Goal: Task Accomplishment & Management: Manage account settings

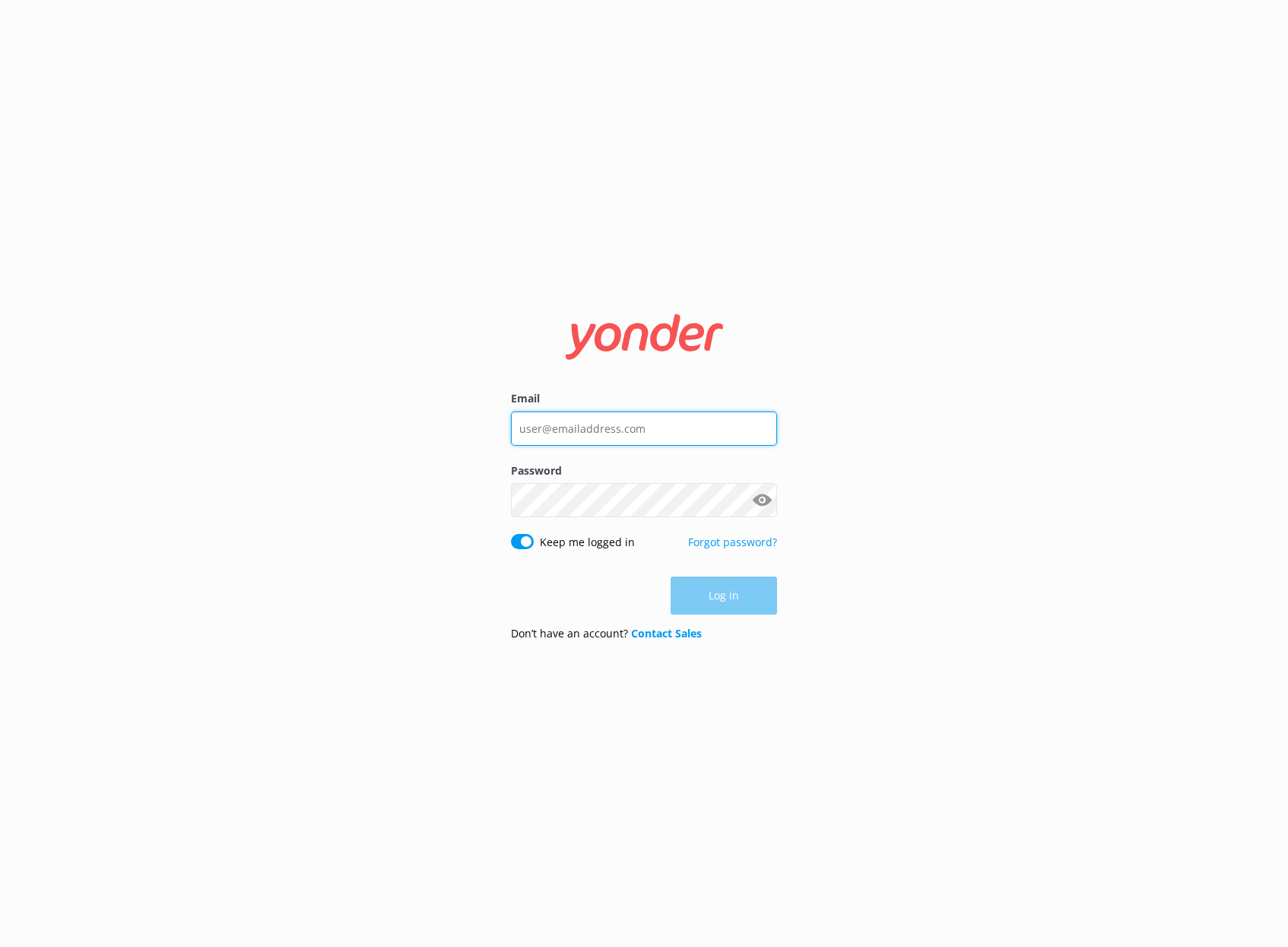
click at [600, 434] on input "Email" at bounding box center [643, 428] width 266 height 34
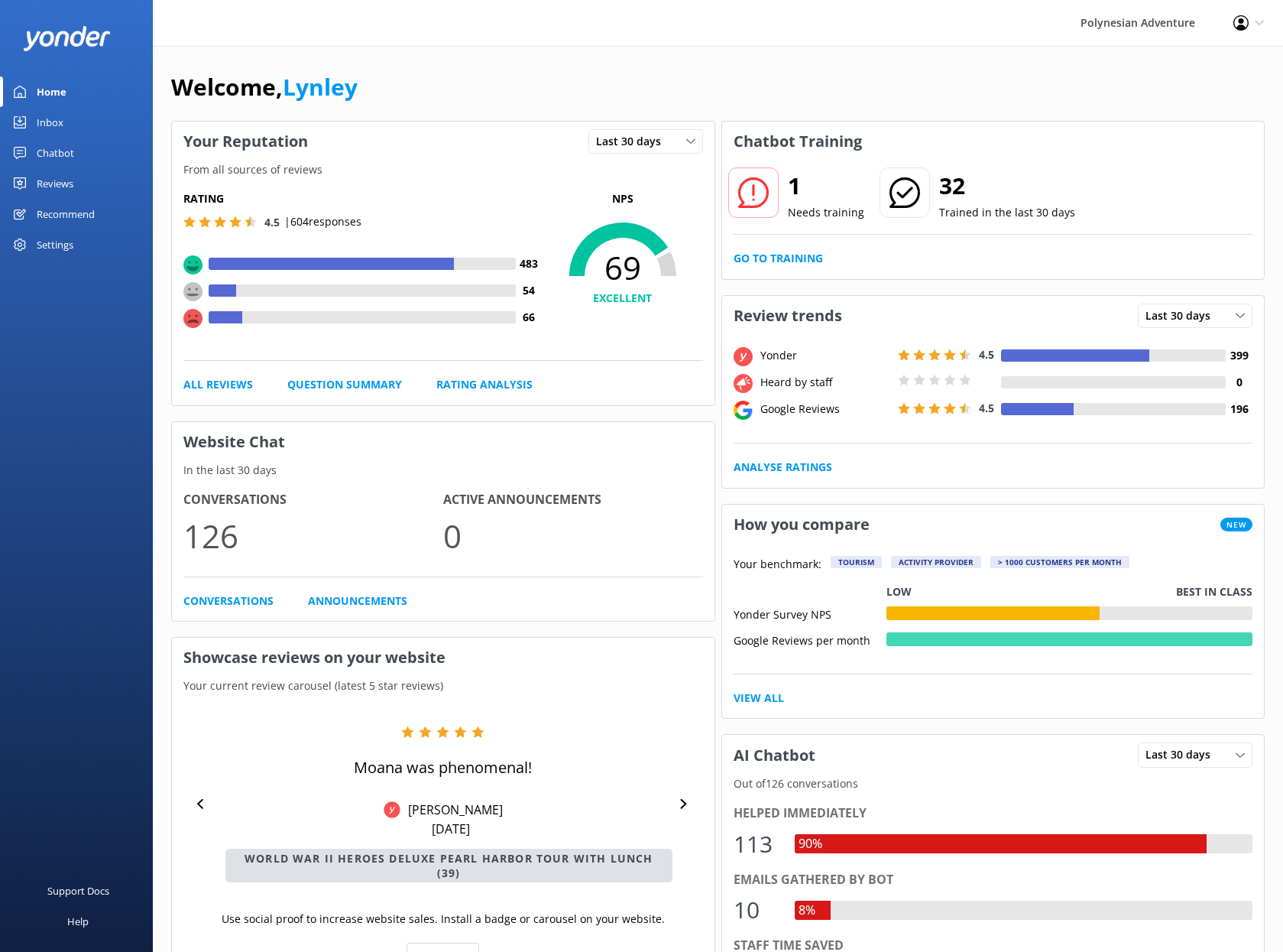
click at [67, 181] on div "Reviews" at bounding box center [55, 183] width 37 height 31
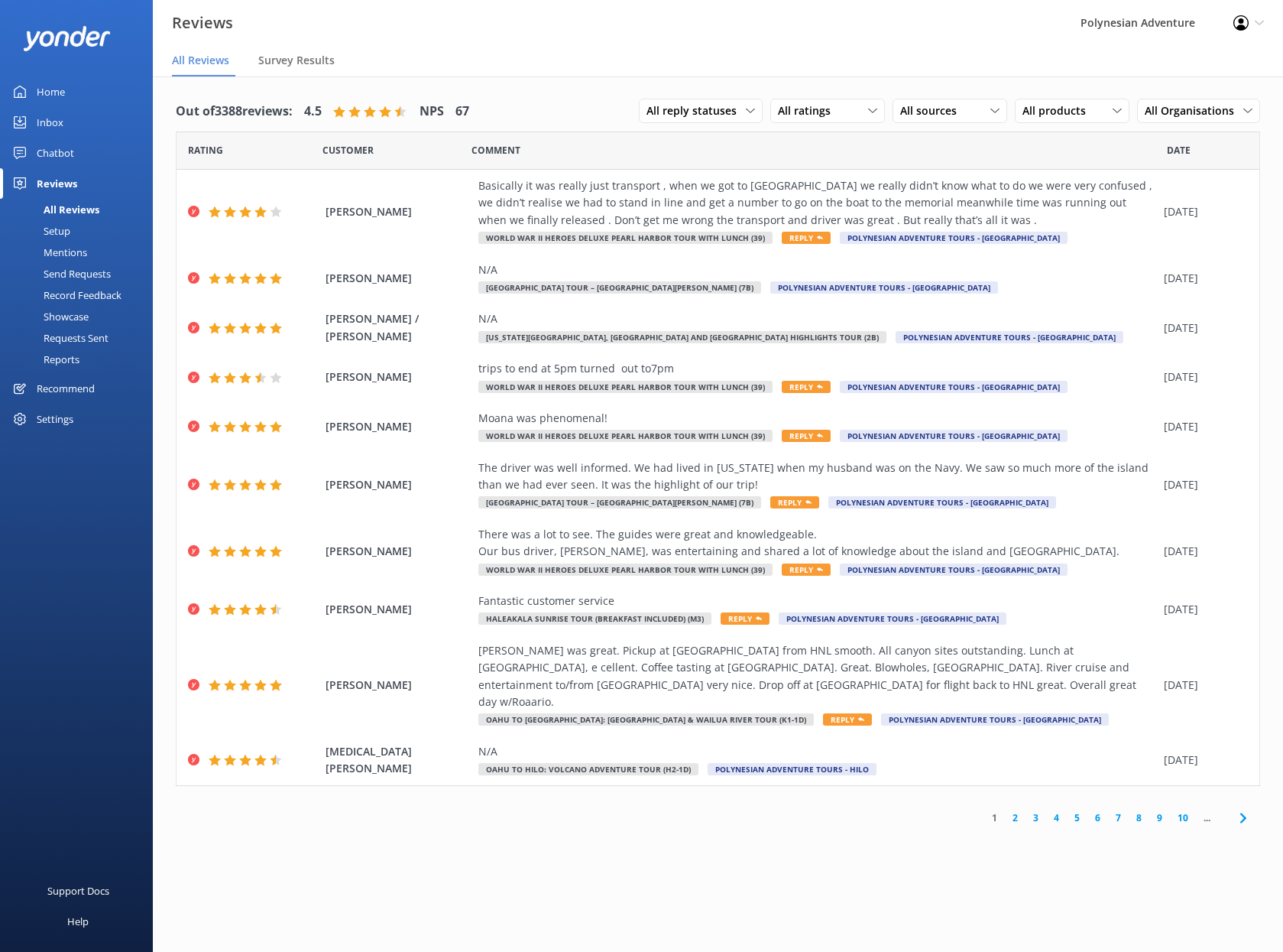
click at [63, 203] on div "All Reviews" at bounding box center [54, 210] width 90 height 22
click at [737, 109] on span "All reply statuses" at bounding box center [696, 111] width 99 height 17
click at [720, 173] on link "Needs a reply" at bounding box center [707, 173] width 136 height 31
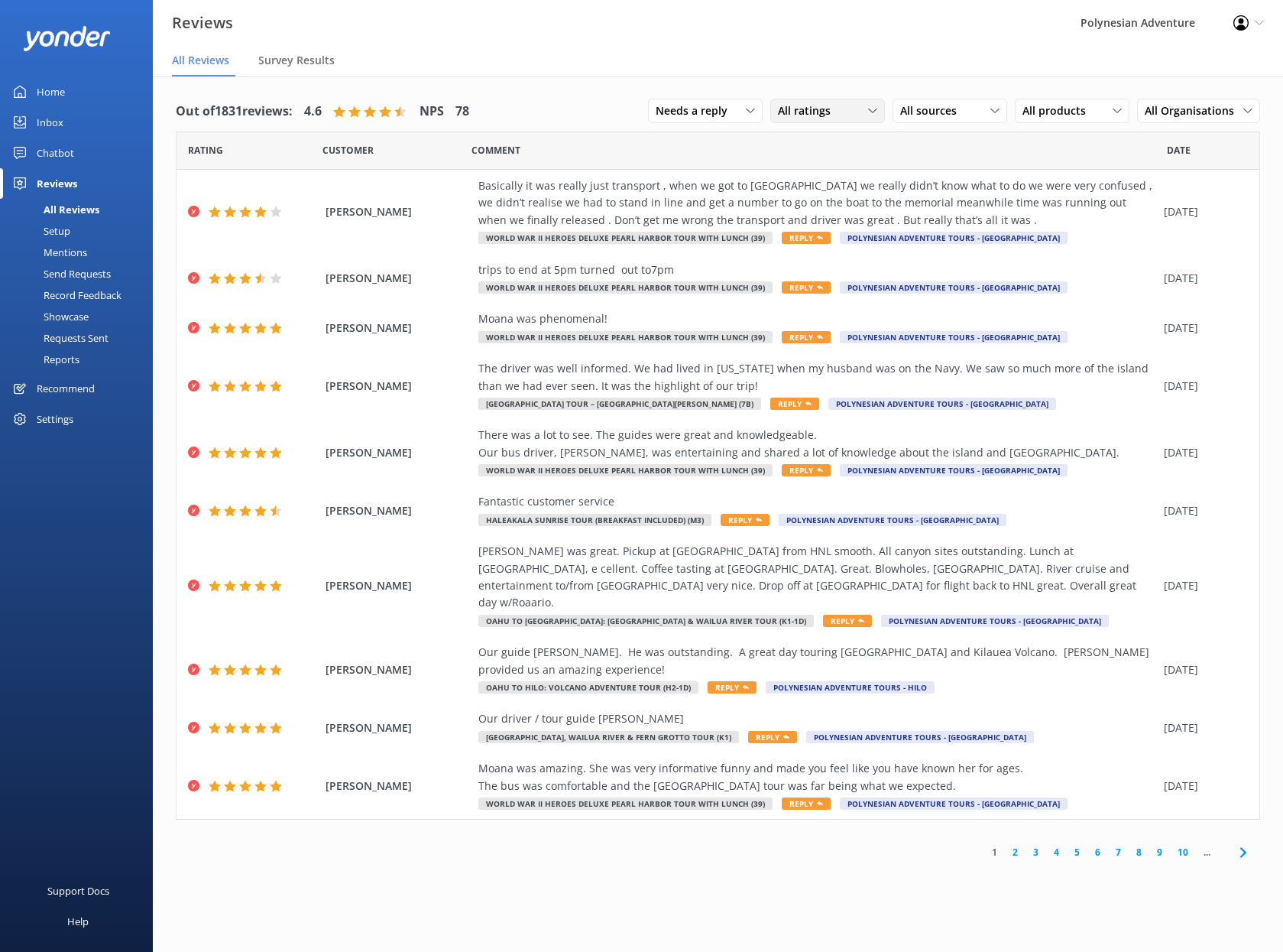
click at [855, 108] on div "All ratings" at bounding box center [827, 111] width 107 height 17
click at [849, 229] on div "Detractors" at bounding box center [827, 236] width 71 height 15
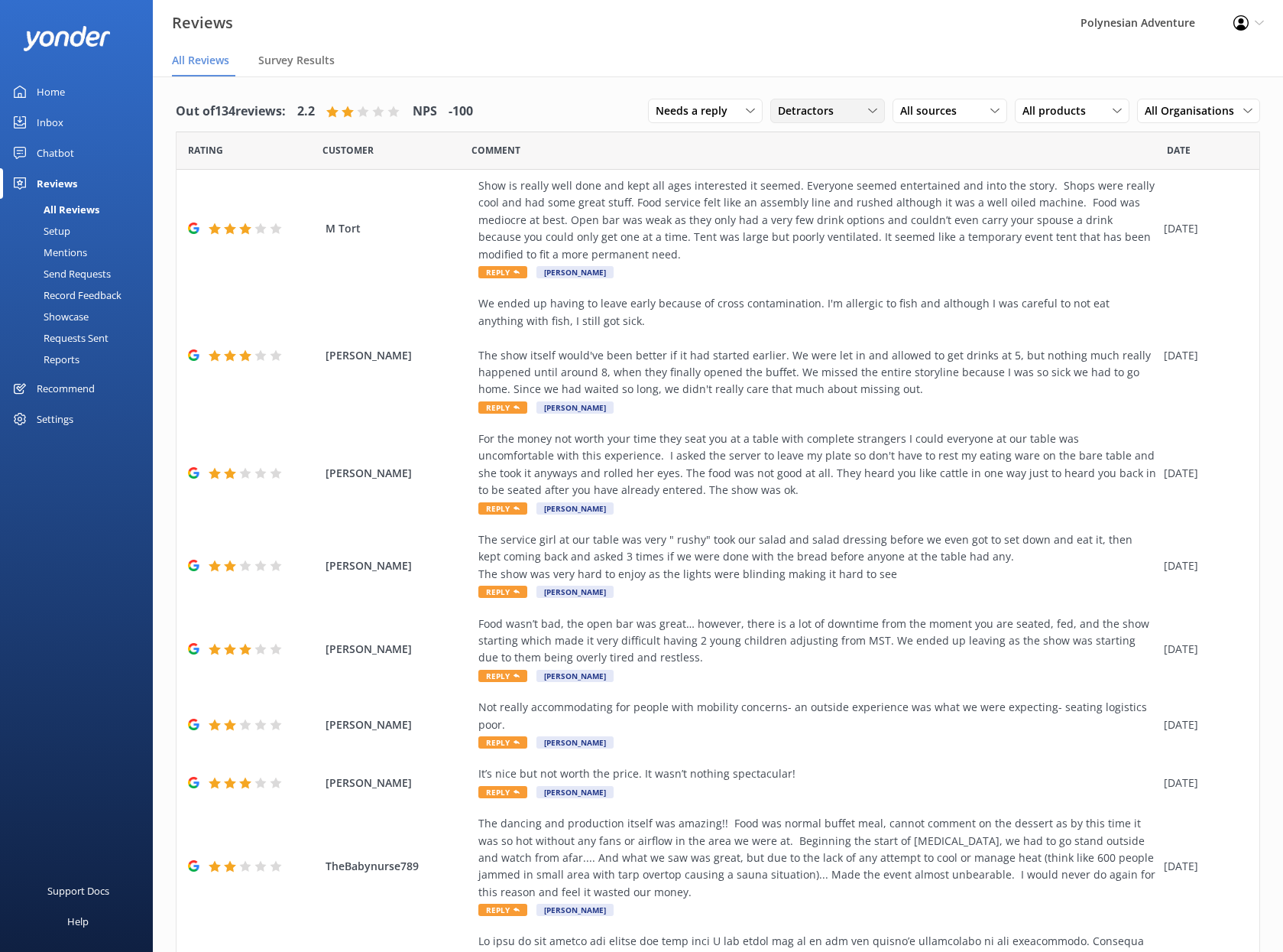
click at [836, 114] on div "Detractors" at bounding box center [827, 111] width 107 height 17
click at [924, 108] on span "All sources" at bounding box center [933, 111] width 66 height 17
click at [925, 173] on div "Yonder survey" at bounding box center [957, 173] width 86 height 15
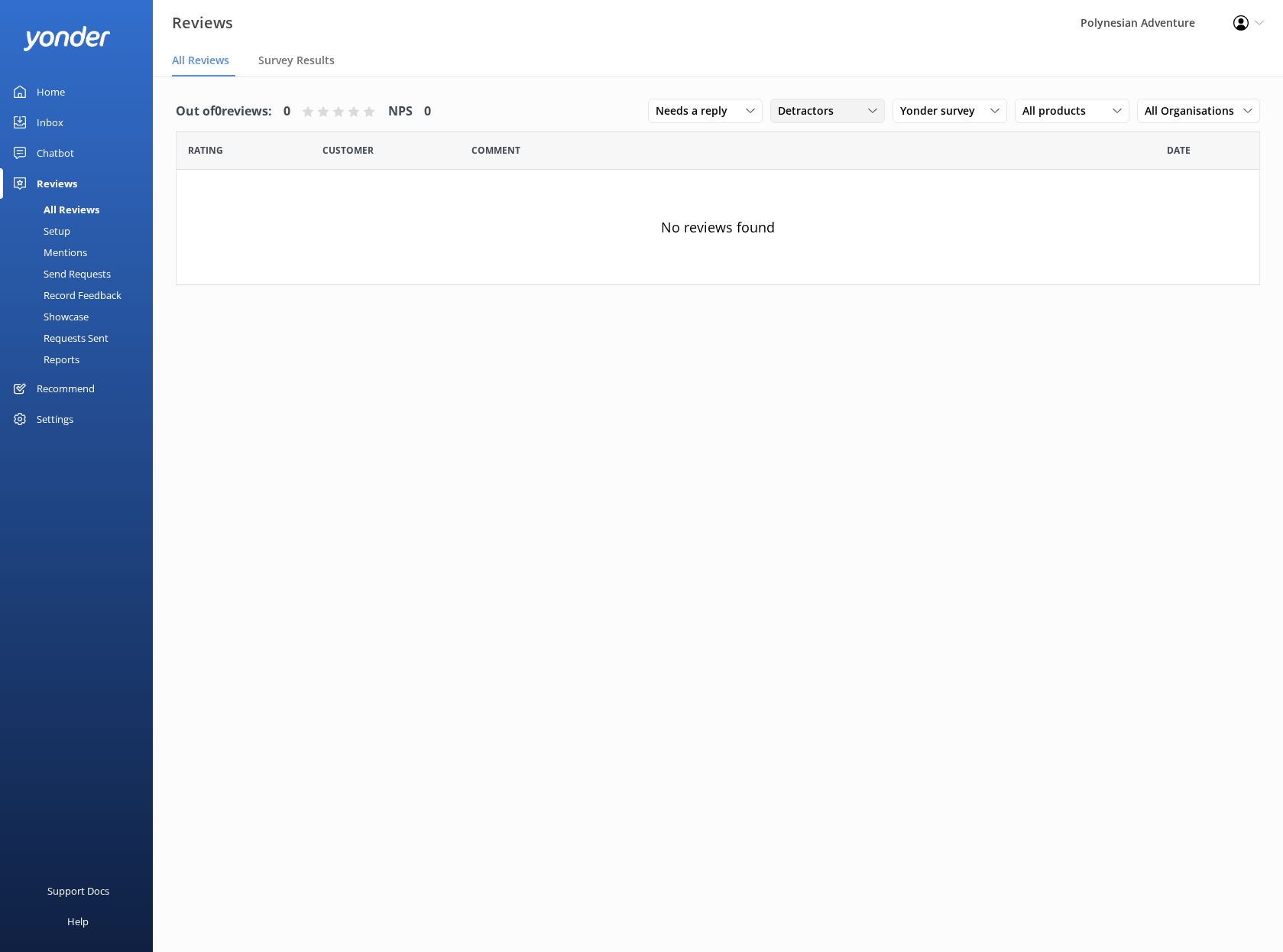
click at [857, 111] on div "Detractors" at bounding box center [827, 111] width 107 height 17
click at [849, 201] on div "Passives" at bounding box center [822, 204] width 60 height 15
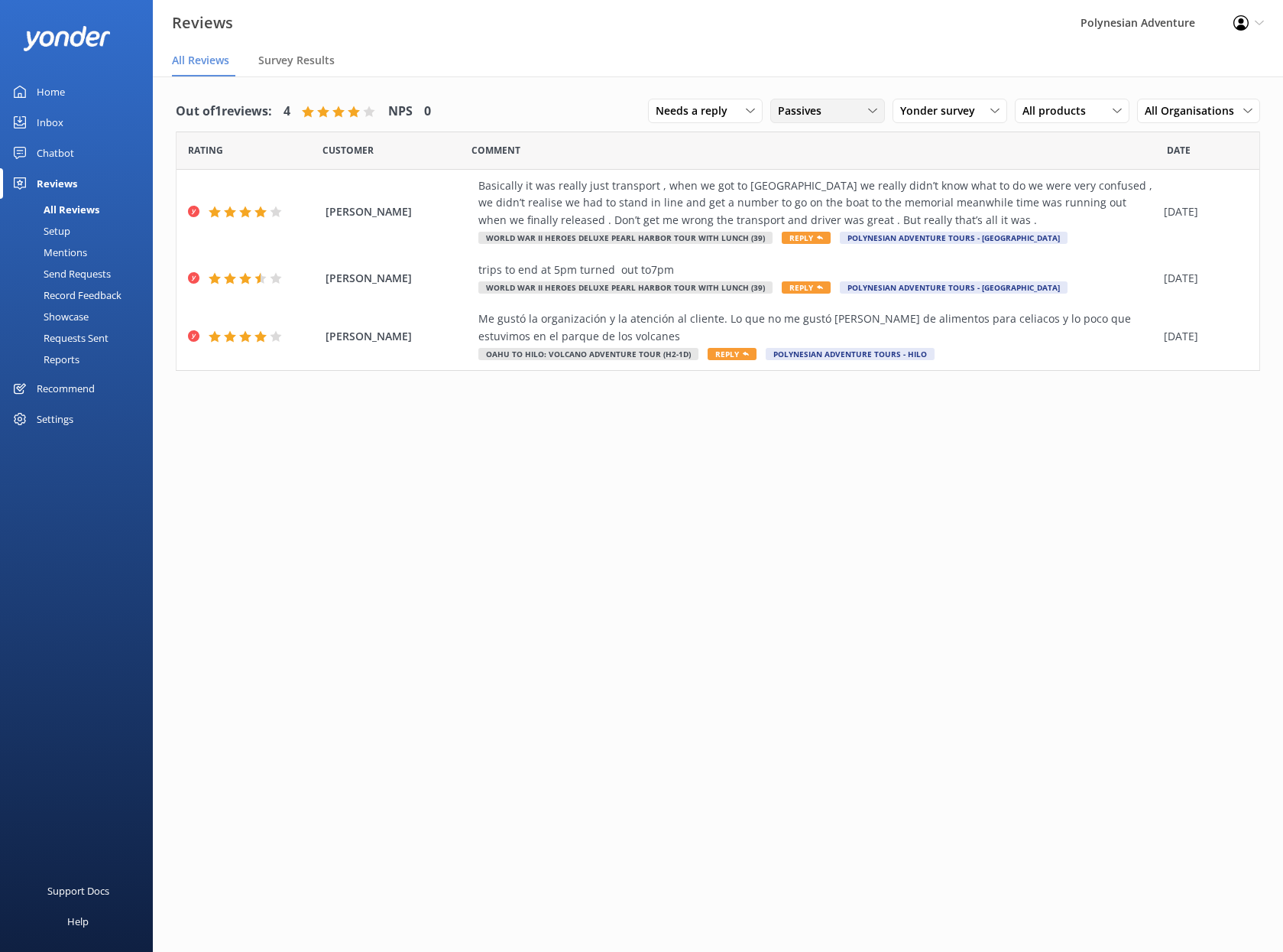
click at [829, 113] on span "Passives" at bounding box center [804, 111] width 52 height 17
click at [709, 117] on span "Needs a reply" at bounding box center [696, 111] width 81 height 17
click at [706, 146] on div "All reply statuses" at bounding box center [694, 142] width 75 height 15
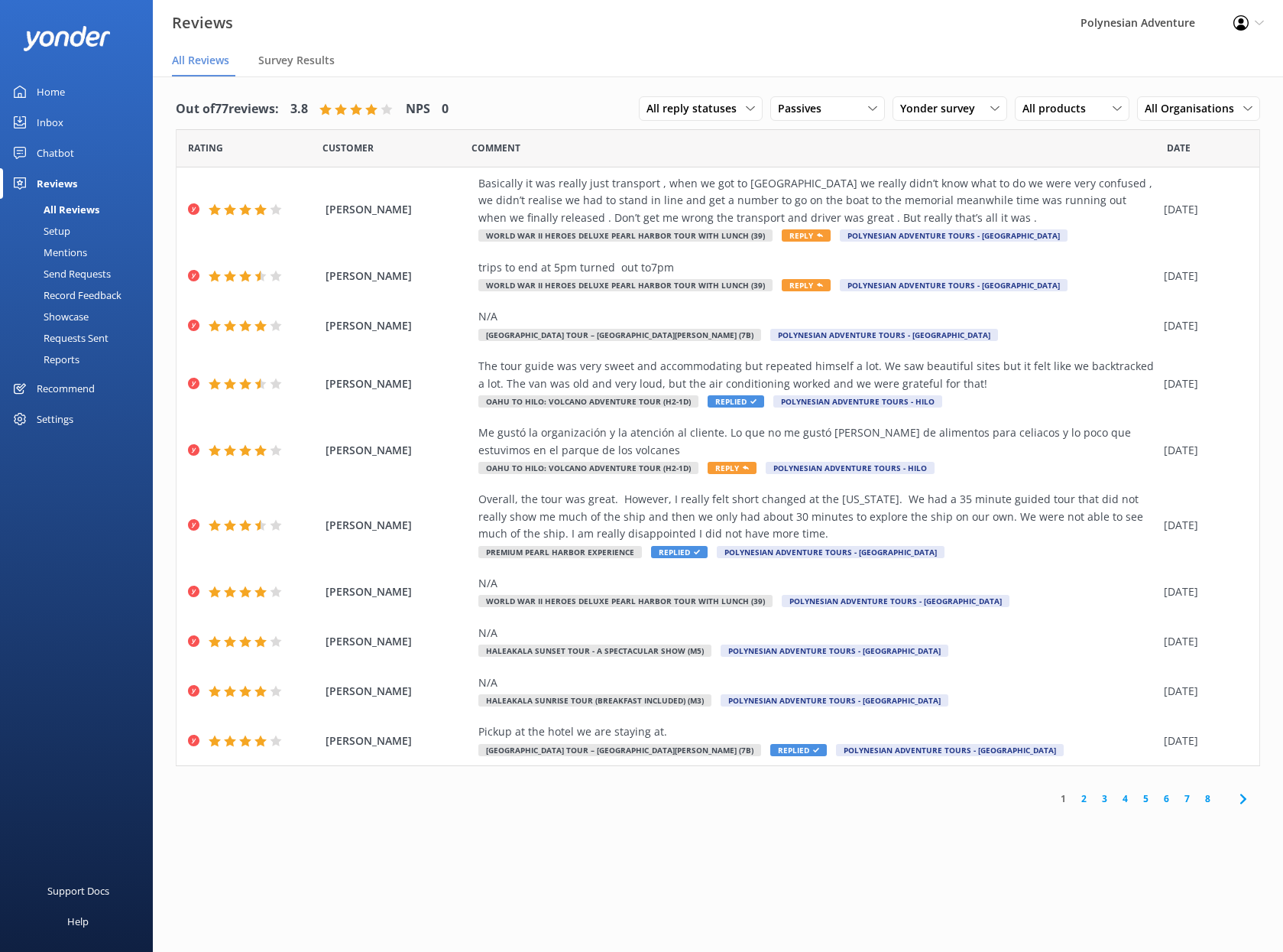
scroll to position [3, 0]
click at [1087, 747] on div "Pickup at the hotel we are staying at. [GEOGRAPHIC_DATA] Tour – [GEOGRAPHIC_DAT…" at bounding box center [817, 739] width 678 height 34
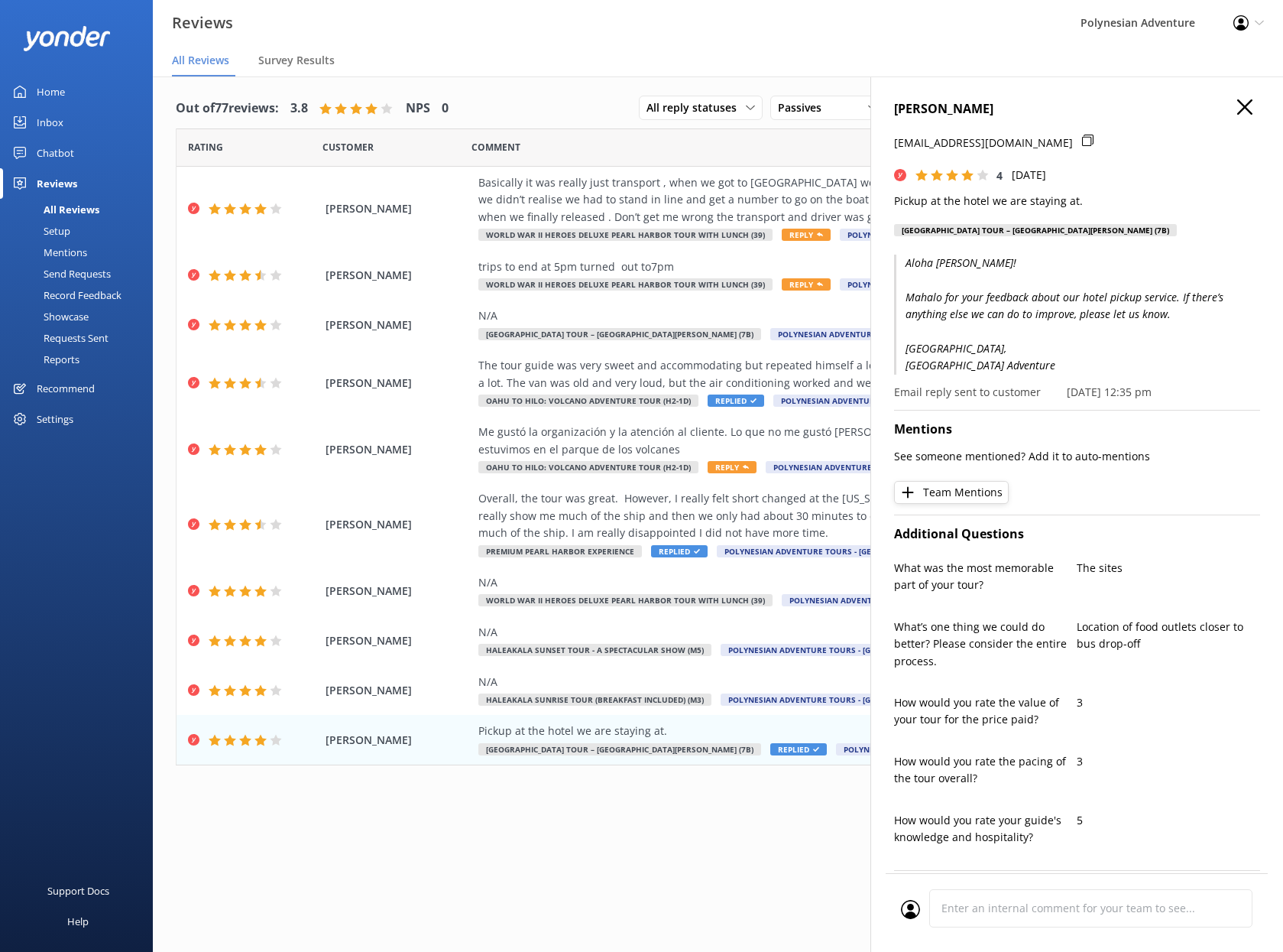
click at [1237, 110] on icon "button" at bounding box center [1245, 107] width 15 height 15
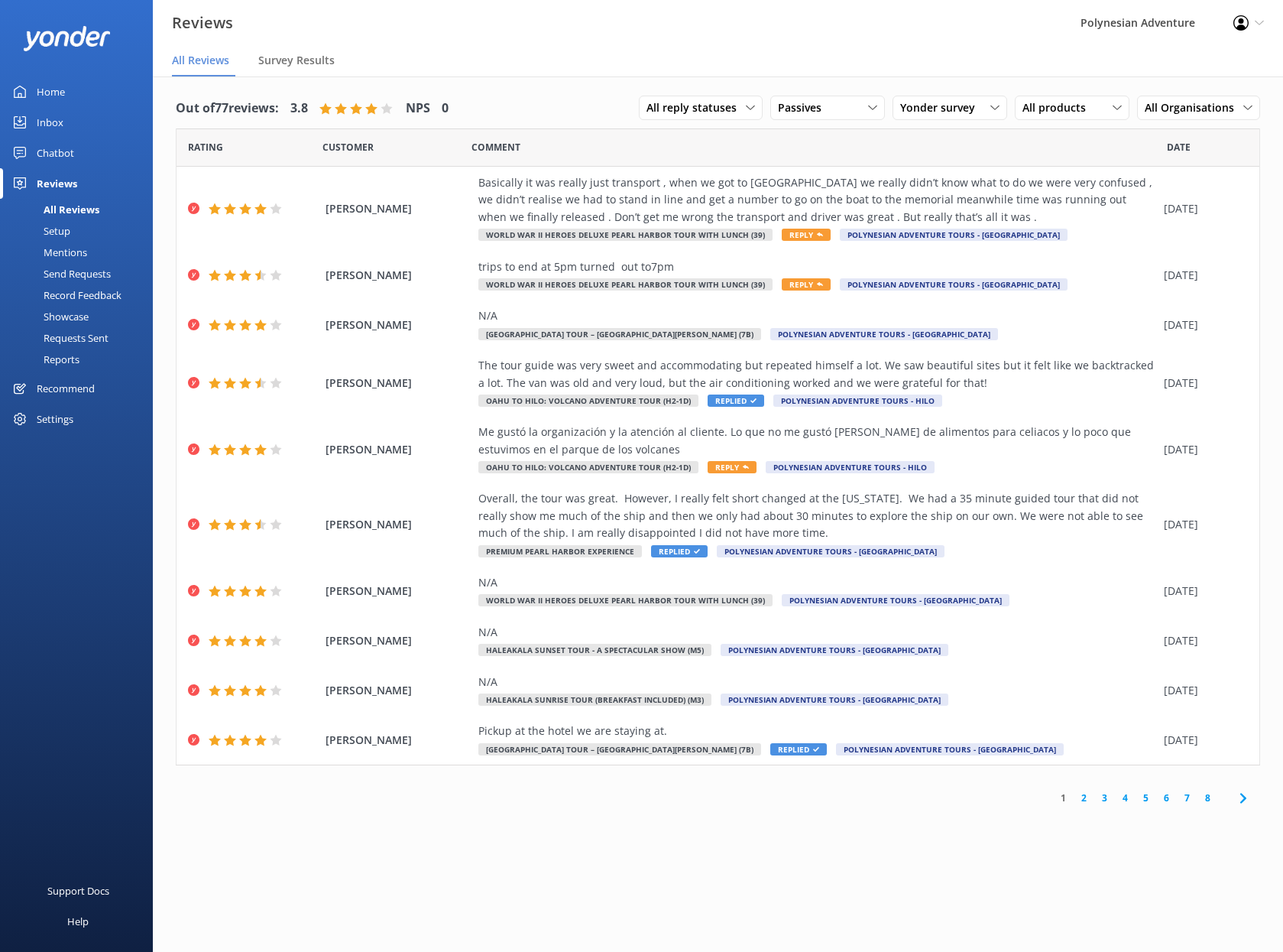
click at [1086, 800] on link "2" at bounding box center [1083, 797] width 21 height 14
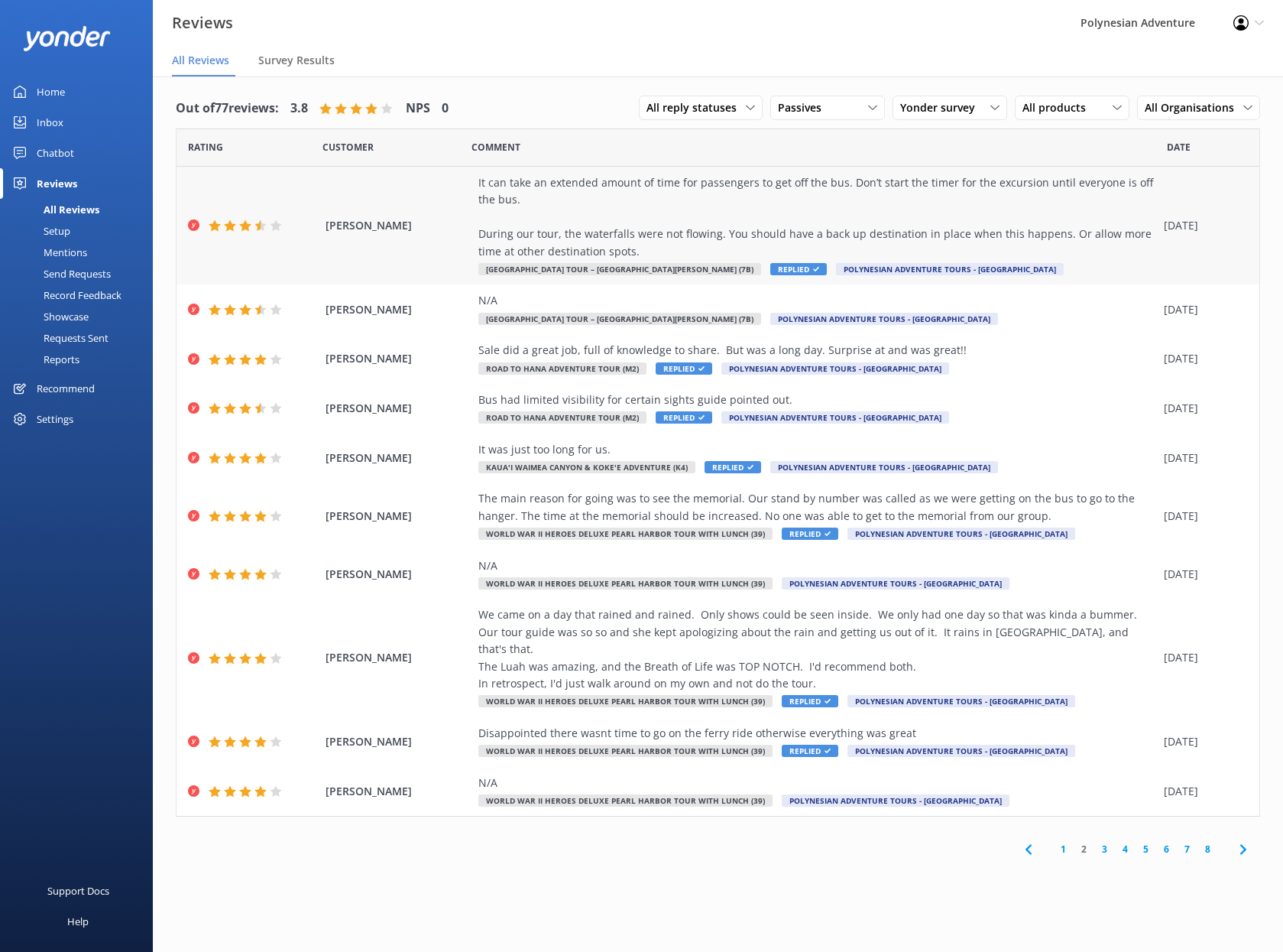
click at [1065, 243] on div "It can take an extended amount of time for passengers to get off the bus. Don’t…" at bounding box center [817, 216] width 678 height 86
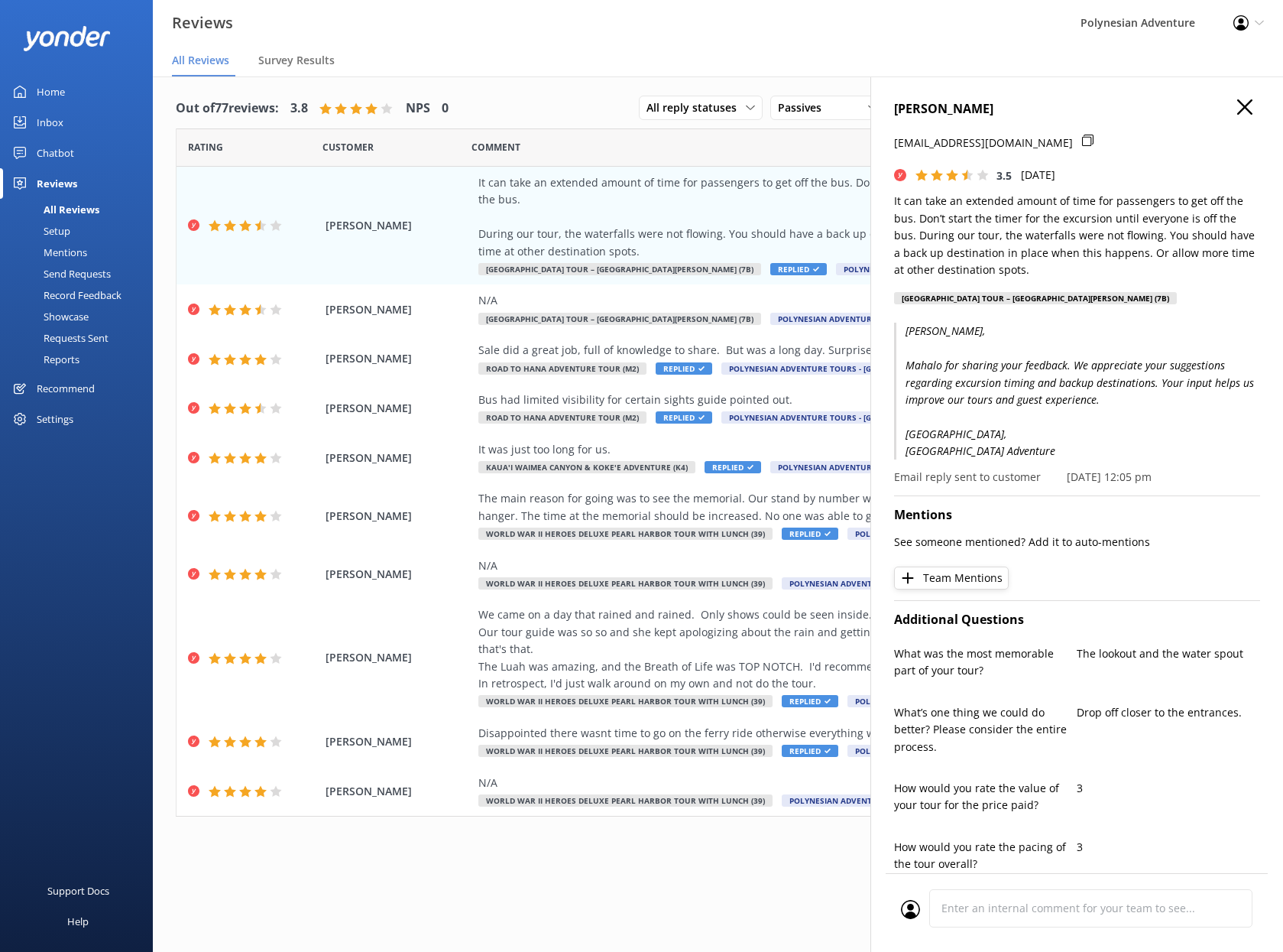
scroll to position [3, 0]
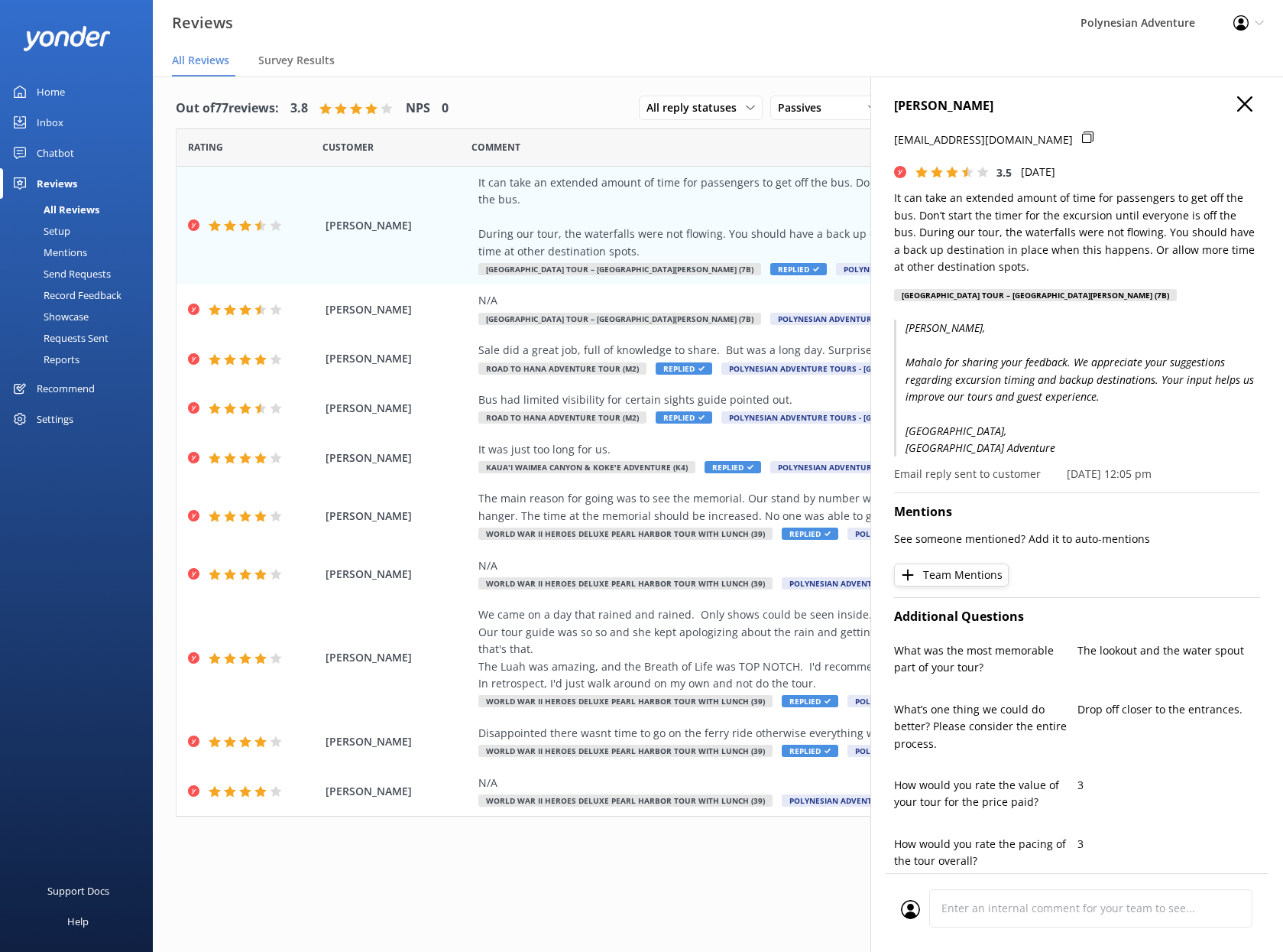
click at [1237, 102] on icon "button" at bounding box center [1245, 104] width 15 height 15
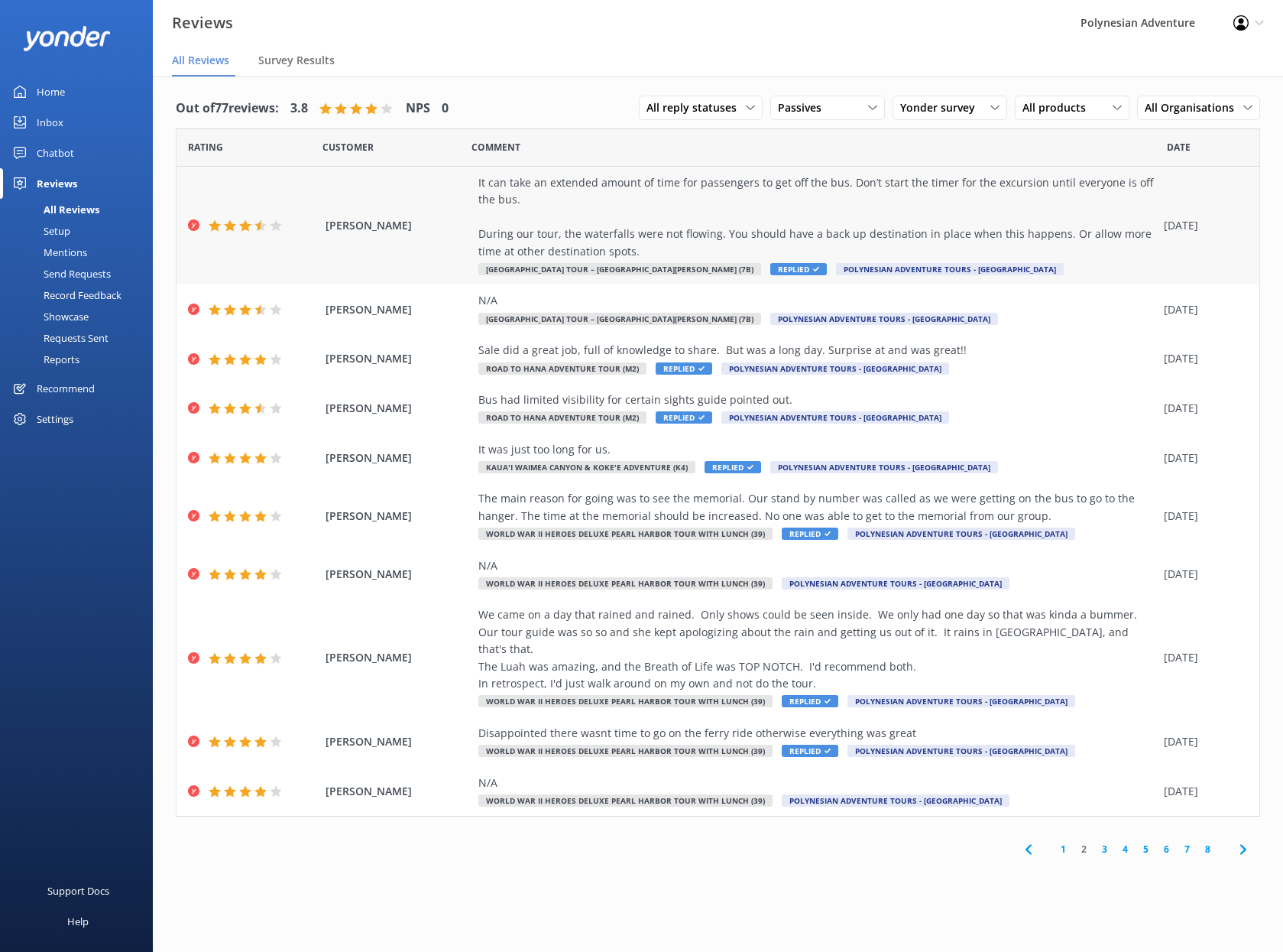
click at [1061, 258] on div "It can take an extended amount of time for passengers to get off the bus. Don’t…" at bounding box center [817, 216] width 678 height 86
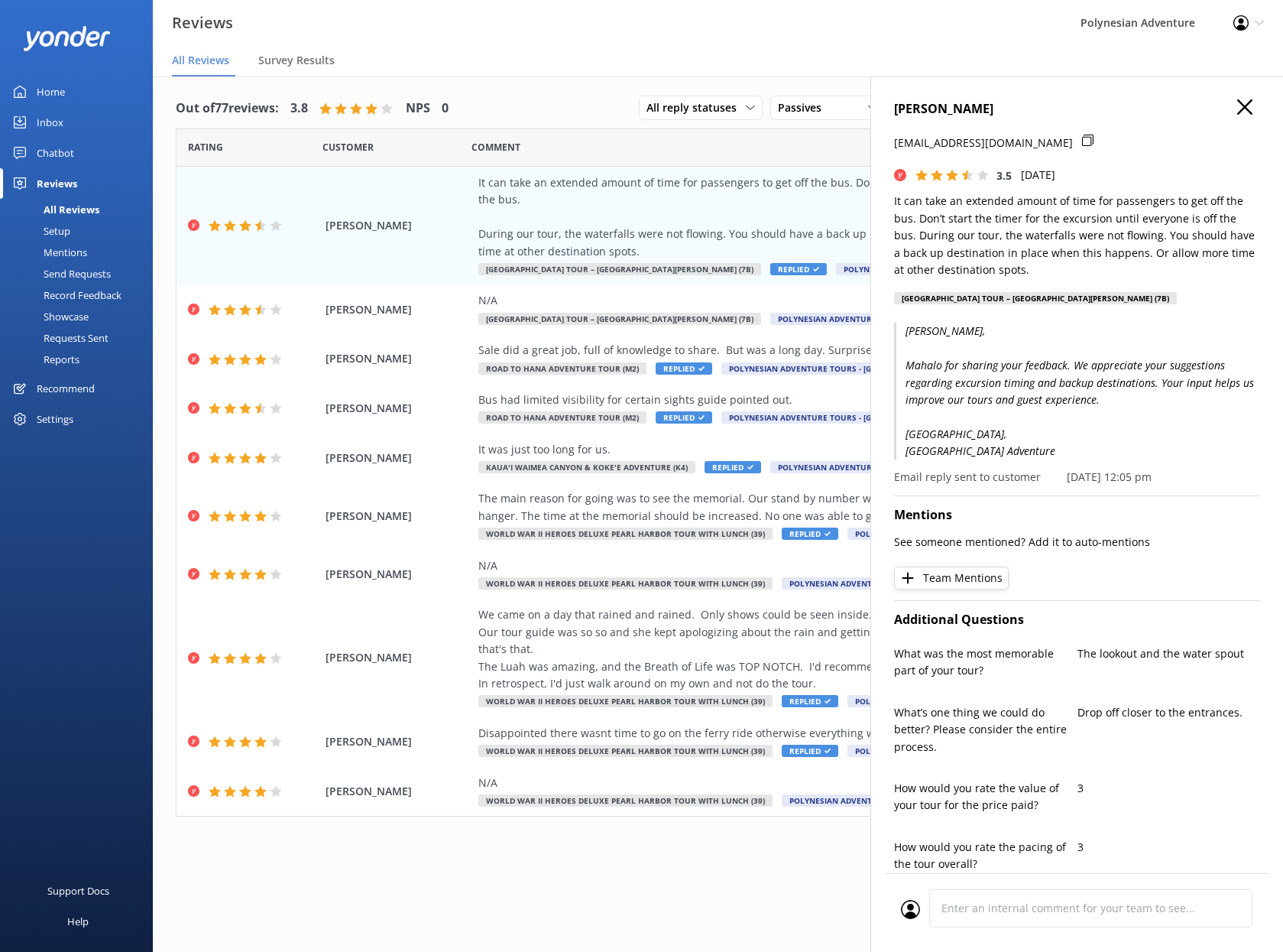
click at [1238, 108] on icon "button" at bounding box center [1245, 107] width 15 height 15
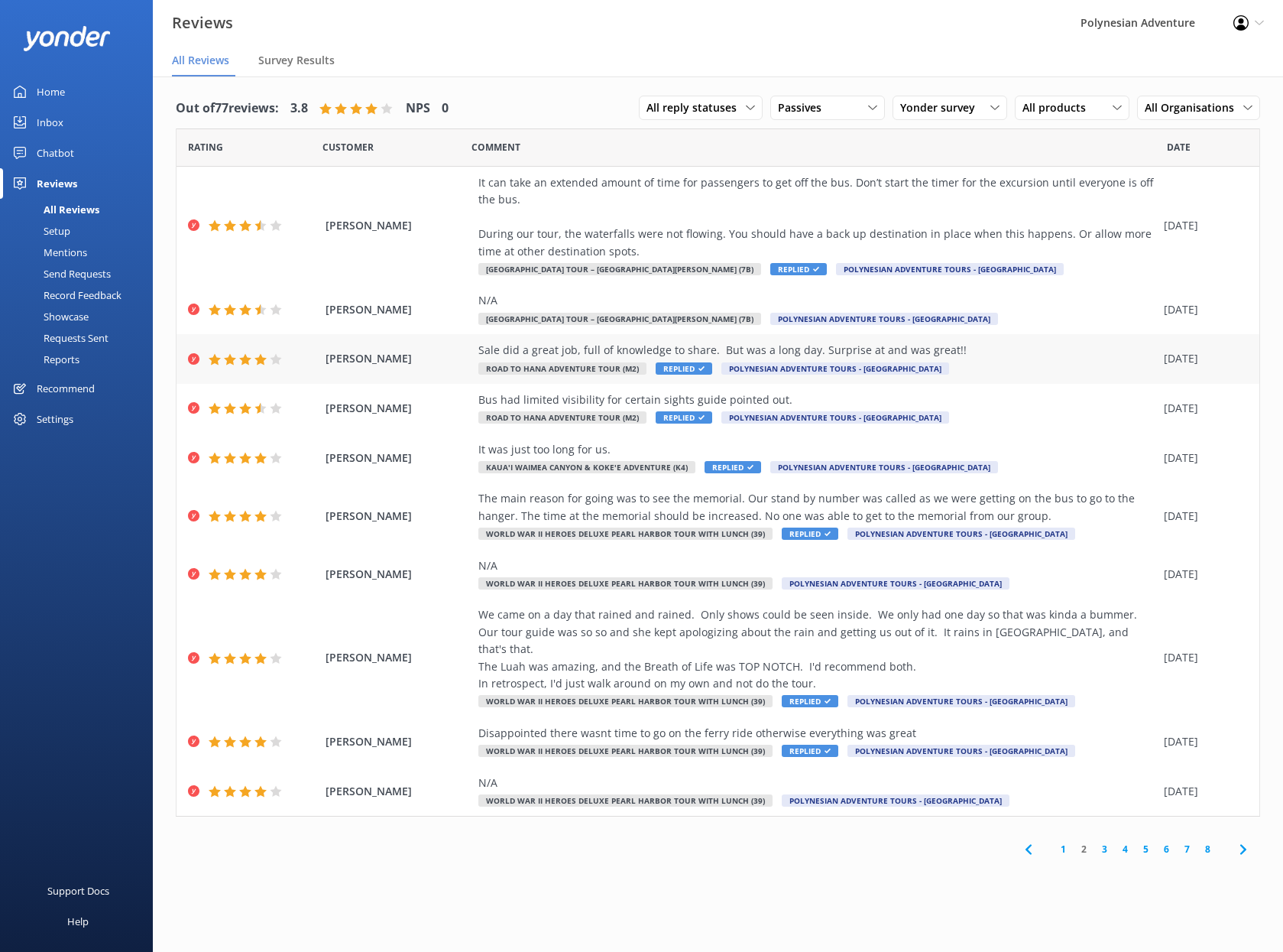
click at [1032, 364] on div "Sale did a great job, full of knowledge to share. But was a long day. Surprise …" at bounding box center [817, 359] width 678 height 34
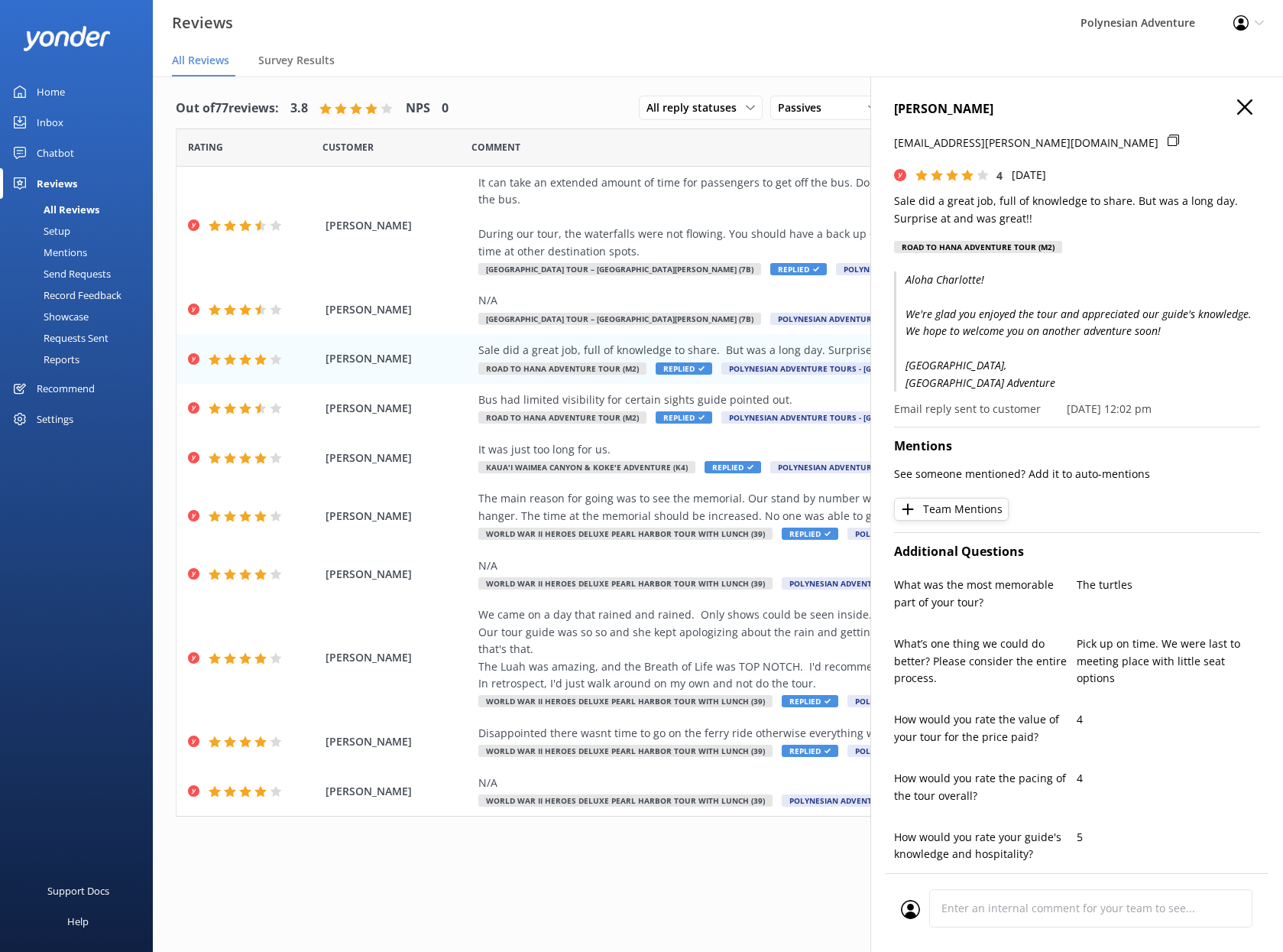
click at [1237, 106] on icon "button" at bounding box center [1245, 107] width 15 height 15
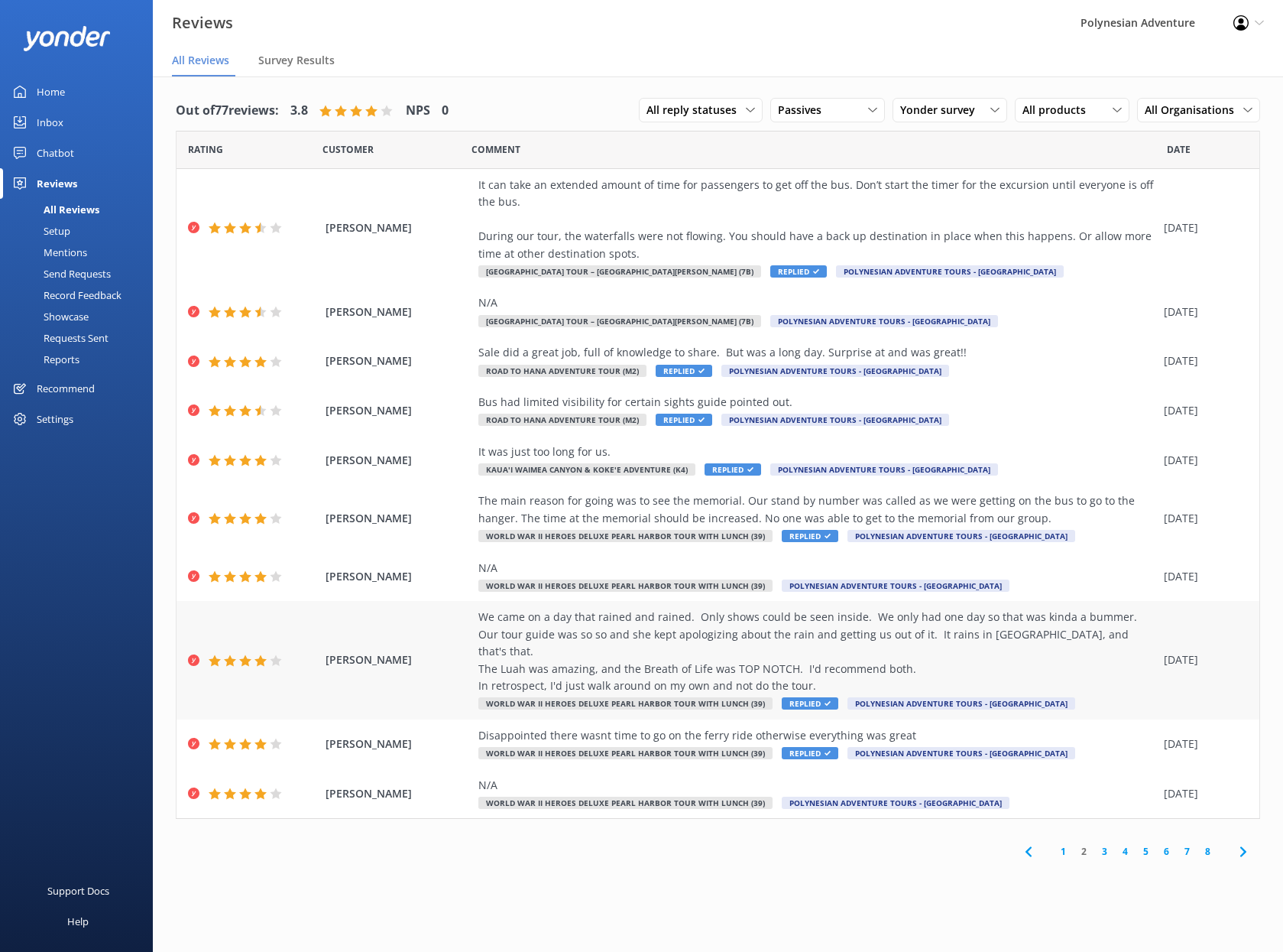
scroll to position [0, 0]
click at [855, 104] on div "Passives" at bounding box center [827, 111] width 107 height 17
click at [836, 228] on div "Detractors" at bounding box center [827, 236] width 71 height 15
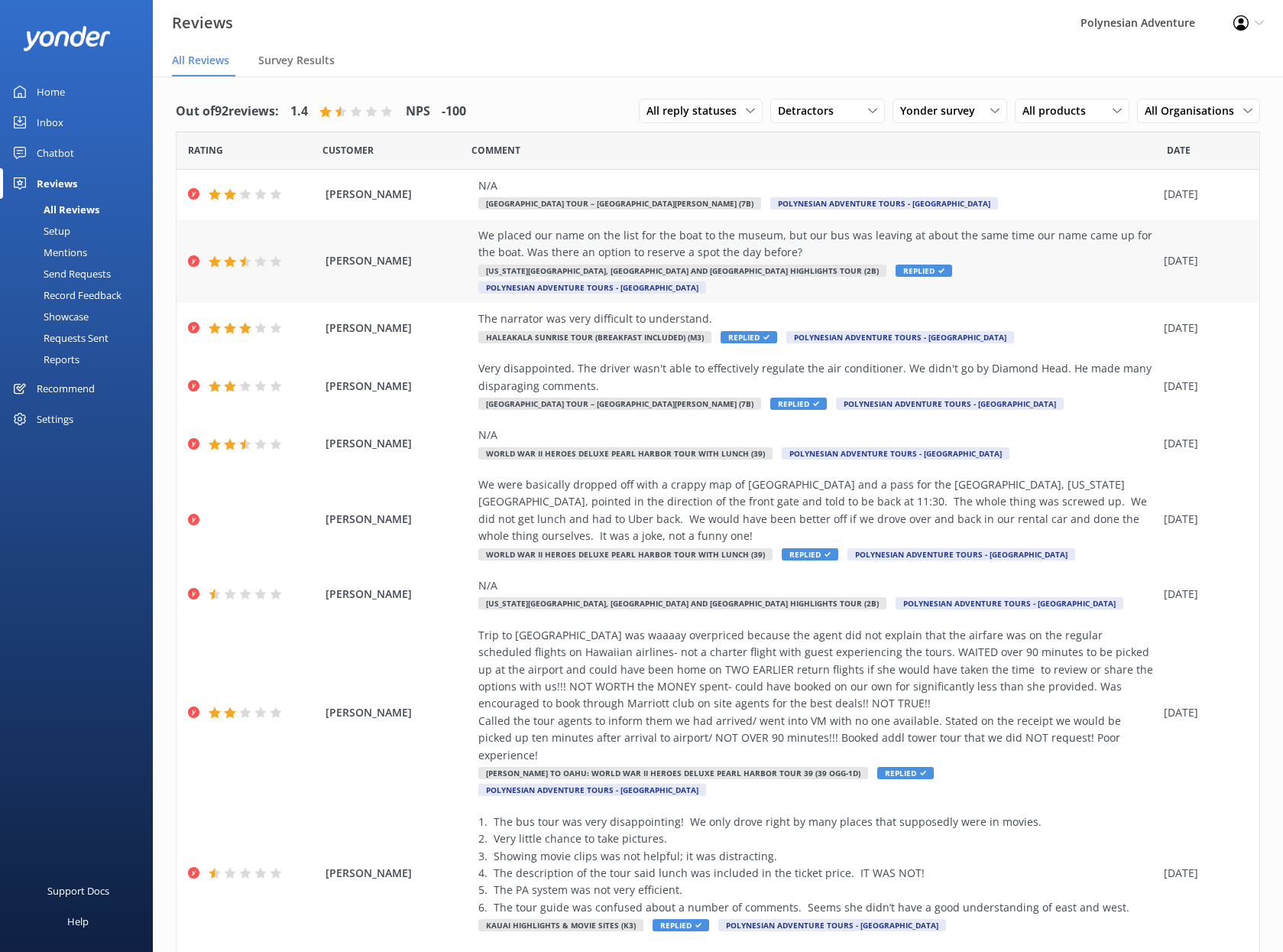
click at [1098, 263] on div "We placed our name on the list for the boat to the museum, but our bus was leav…" at bounding box center [817, 261] width 678 height 69
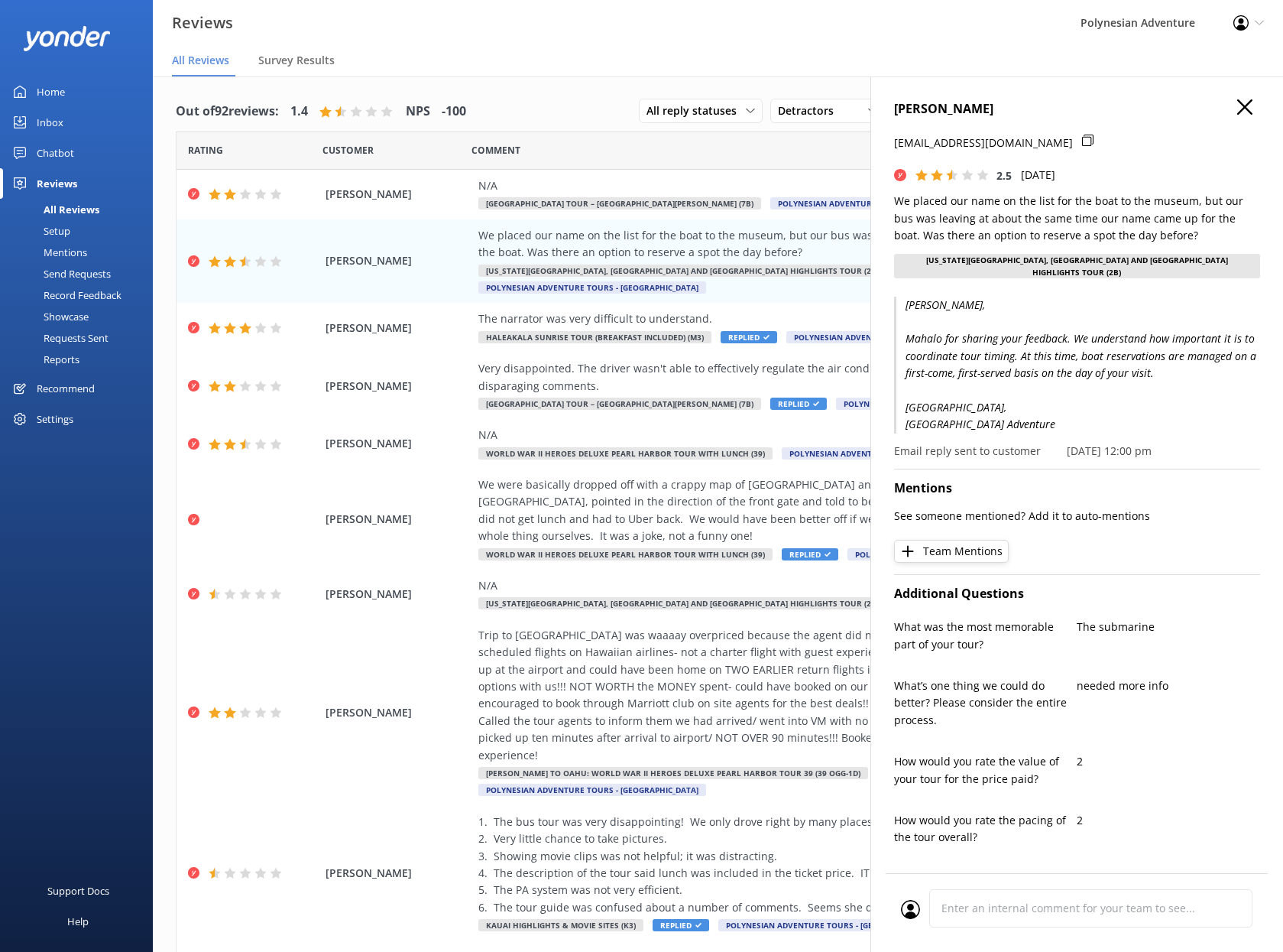
click at [1237, 105] on icon "button" at bounding box center [1245, 107] width 15 height 15
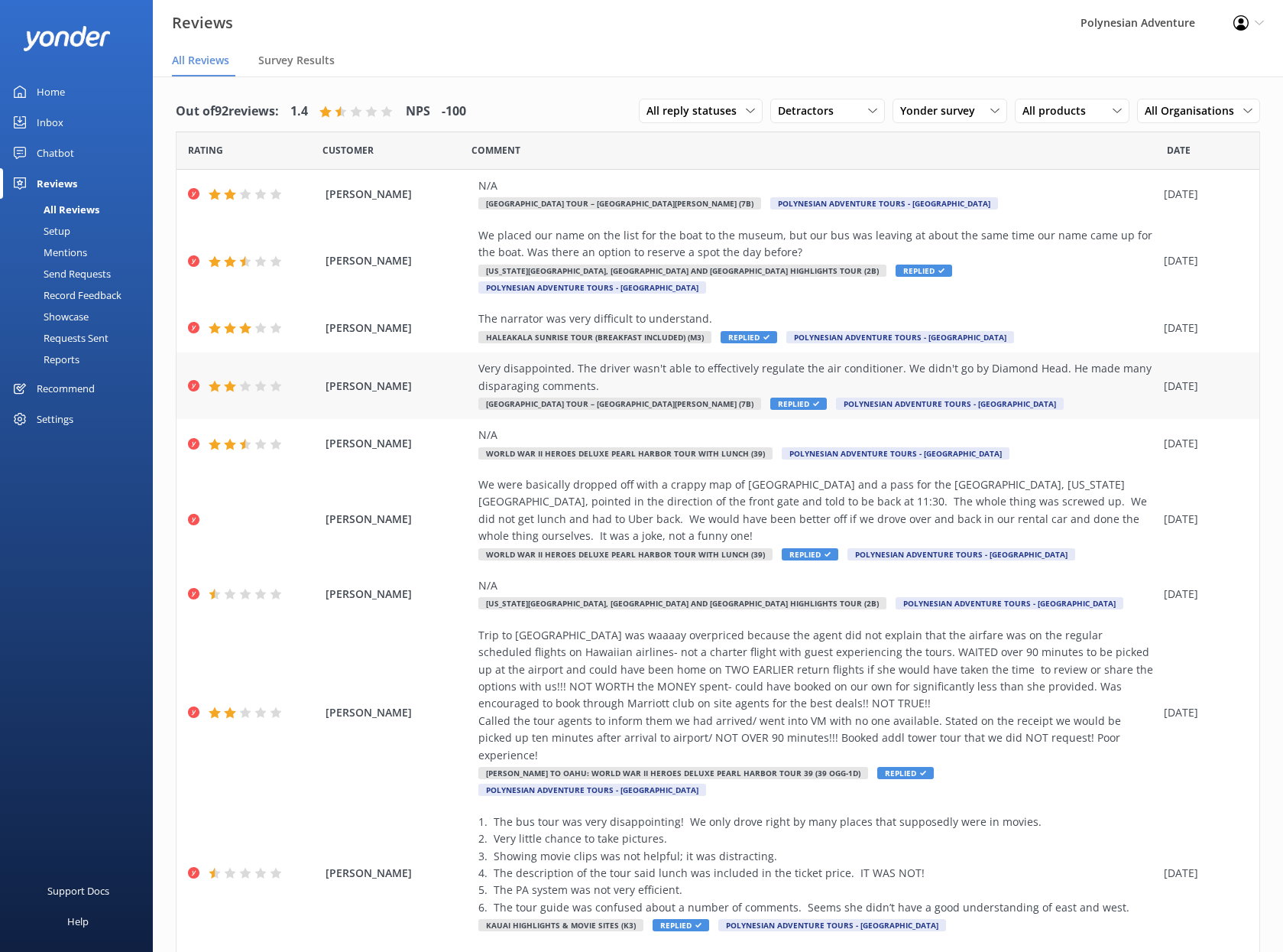
click at [1064, 378] on div "Very disappointed. The driver wasn't able to effectively regulate the air condi…" at bounding box center [817, 386] width 678 height 52
